Goal: Information Seeking & Learning: Find specific fact

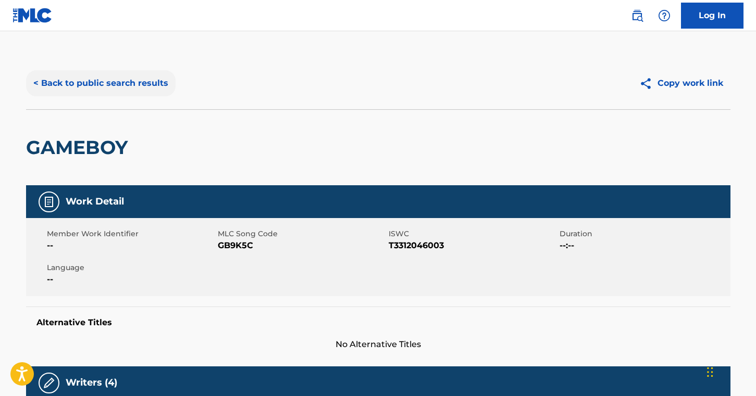
click at [118, 84] on button "< Back to public search results" at bounding box center [100, 83] width 149 height 26
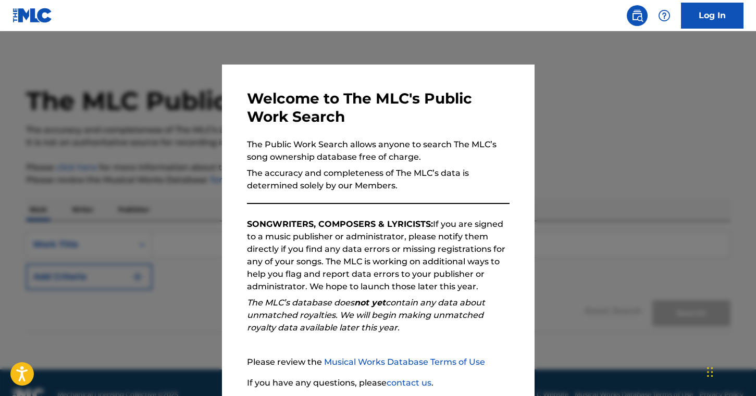
scroll to position [80, 0]
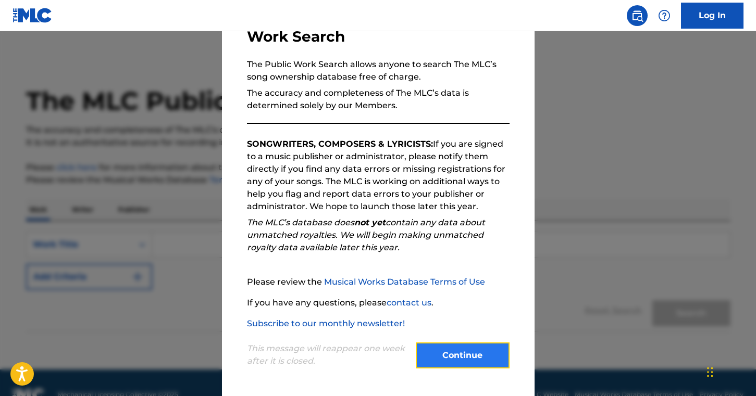
click at [450, 358] on button "Continue" at bounding box center [463, 356] width 94 height 26
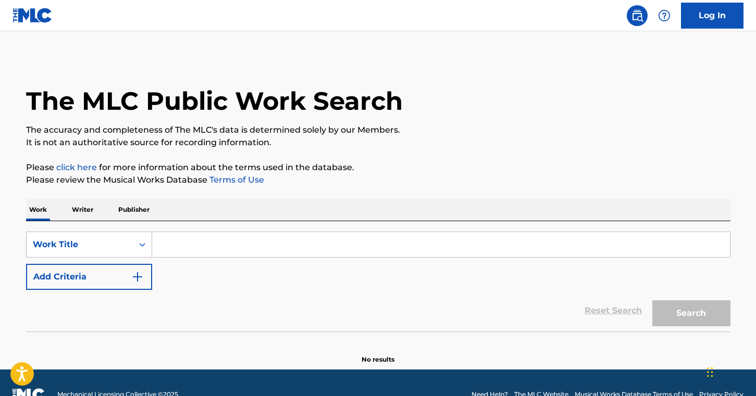
click at [205, 235] on input "Search Form" at bounding box center [441, 244] width 578 height 25
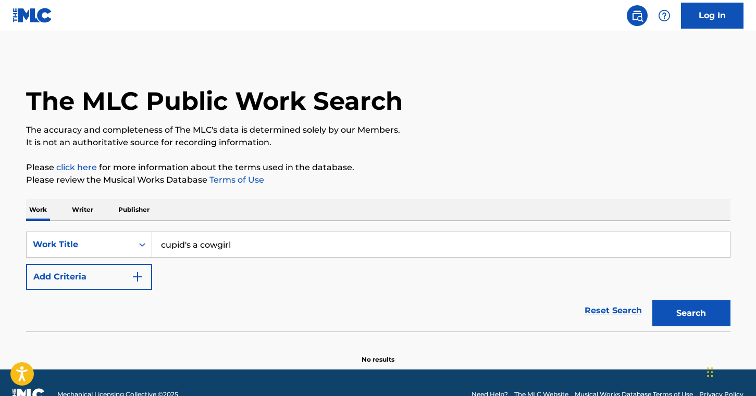
type input "cupid's a cowgirl"
click at [704, 328] on div "Search" at bounding box center [688, 311] width 83 height 42
click at [689, 317] on button "Search" at bounding box center [691, 314] width 78 height 26
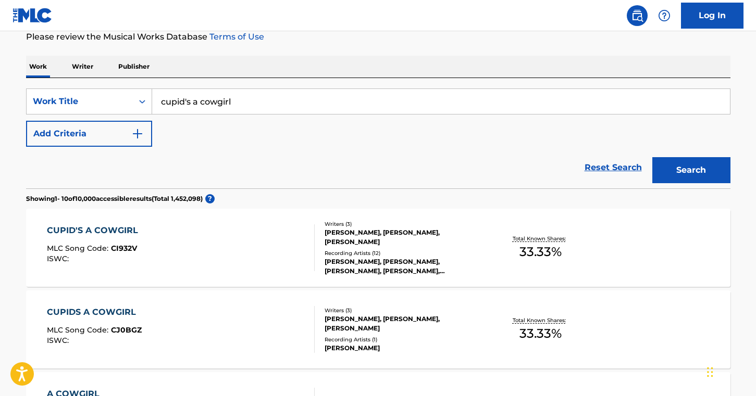
scroll to position [144, 0]
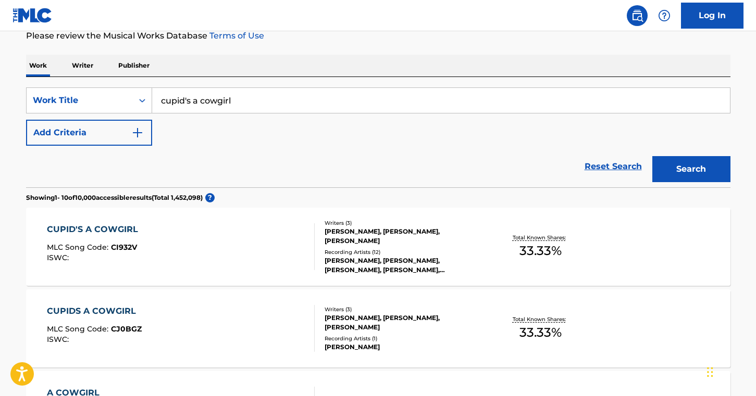
click at [464, 247] on div "Writers ( 3 ) [PERSON_NAME], [PERSON_NAME], [PERSON_NAME] Recording Artists ( 1…" at bounding box center [398, 247] width 167 height 56
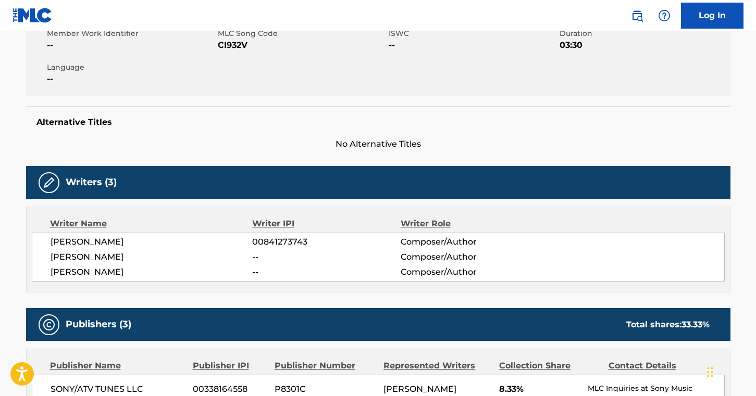
scroll to position [199, 0]
